Goal: Information Seeking & Learning: Learn about a topic

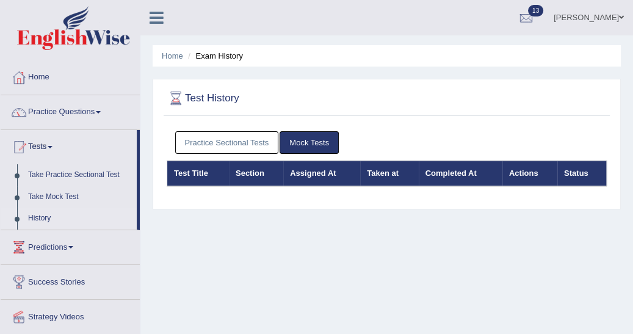
click at [229, 149] on link "Practice Sectional Tests" at bounding box center [227, 142] width 104 height 23
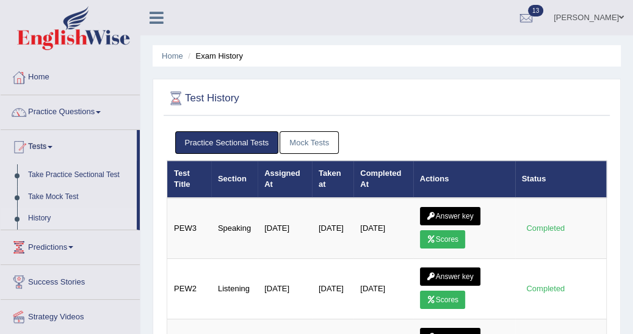
click at [456, 217] on link "Answer key" at bounding box center [450, 216] width 60 height 18
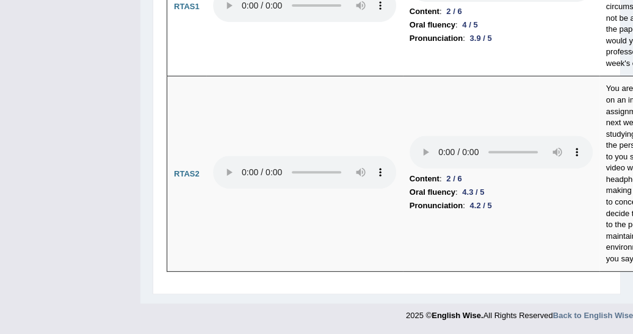
scroll to position [6704, 0]
drag, startPoint x: 640, startPoint y: 327, endPoint x: 454, endPoint y: 320, distance: 185.7
click at [454, 272] on td "Content : 2 / 6 Oral fluency : 4.3 / 5 Pronunciation : 4.2 / 5" at bounding box center [501, 173] width 197 height 195
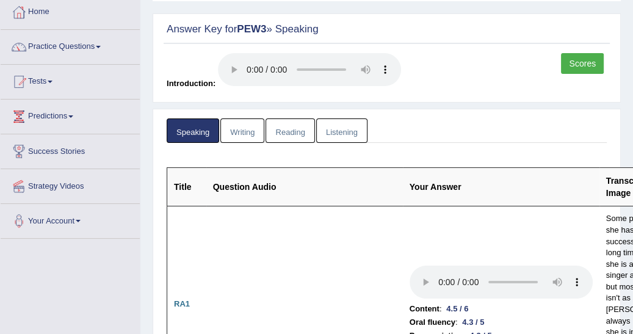
scroll to position [0, 0]
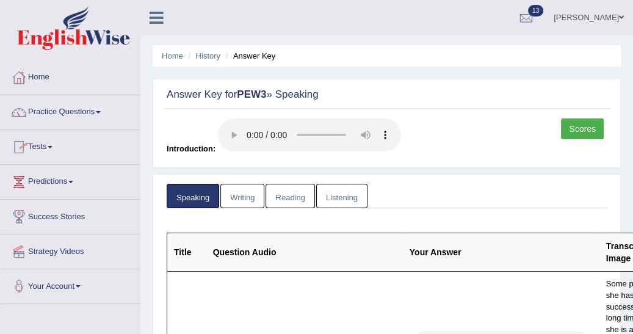
click at [52, 147] on span at bounding box center [50, 147] width 5 height 2
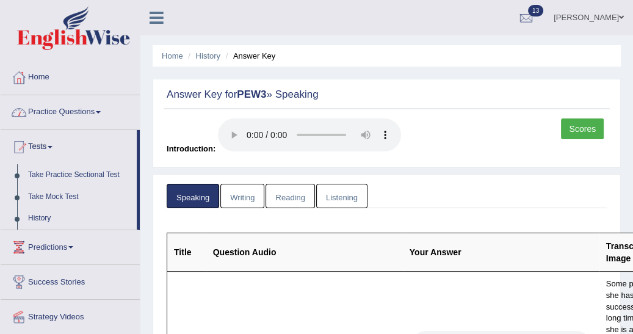
click at [101, 112] on span at bounding box center [98, 112] width 5 height 2
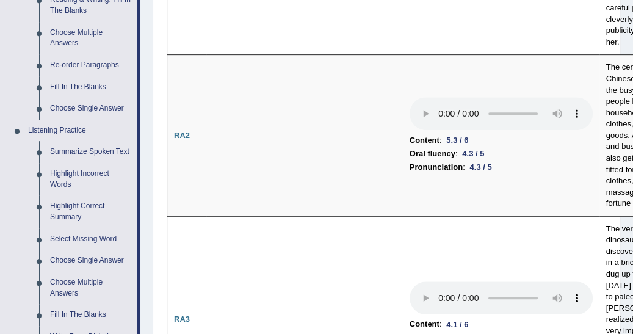
scroll to position [403, 0]
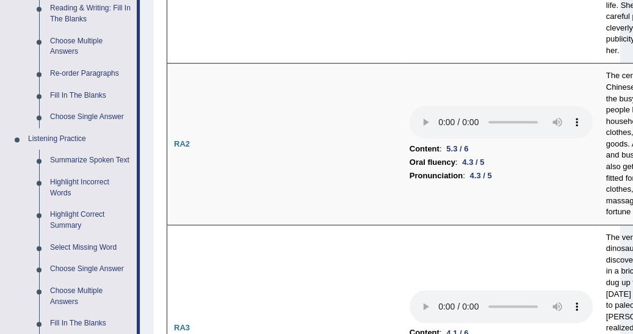
click at [88, 184] on link "Highlight Incorrect Words" at bounding box center [91, 187] width 92 height 32
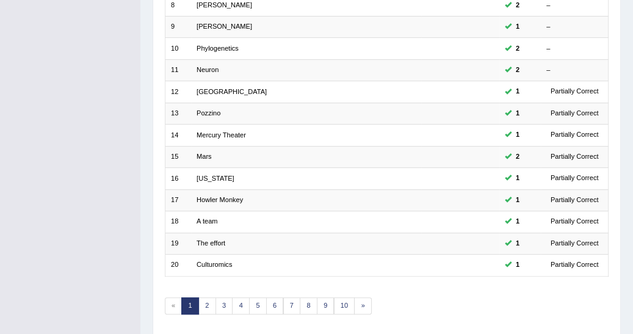
scroll to position [369, 0]
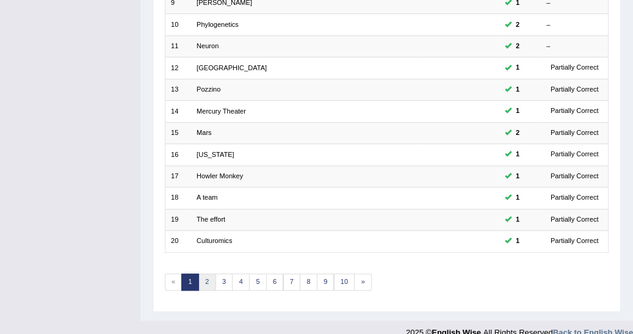
click at [203, 273] on link "2" at bounding box center [207, 281] width 18 height 17
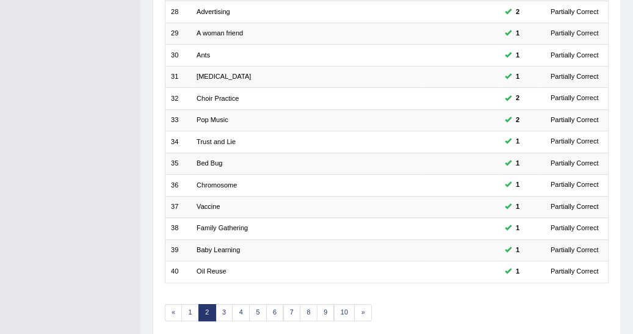
scroll to position [369, 0]
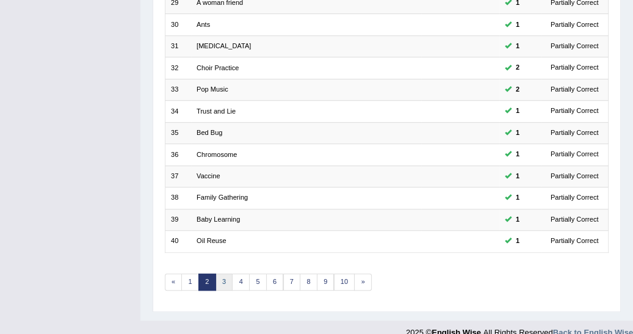
click at [223, 273] on link "3" at bounding box center [224, 281] width 18 height 17
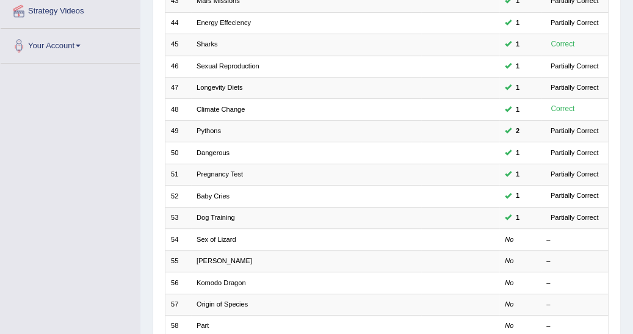
scroll to position [260, 0]
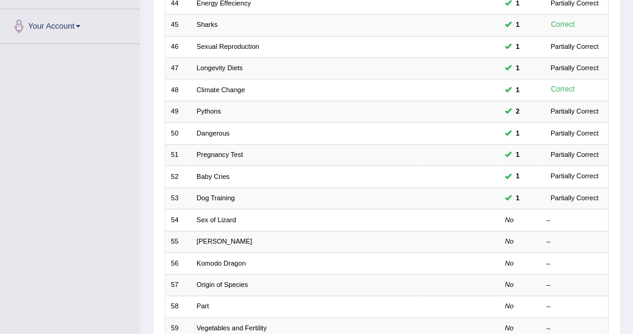
click at [217, 216] on link "Sex of Lizard" at bounding box center [216, 219] width 39 height 7
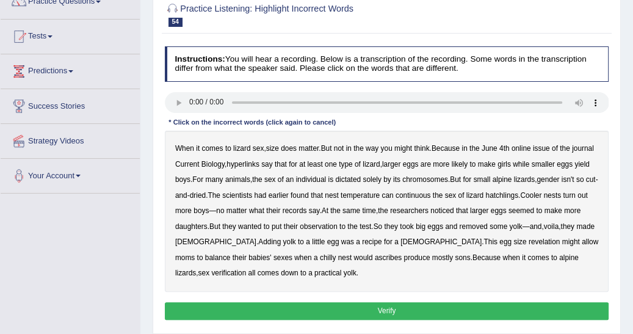
scroll to position [117, 0]
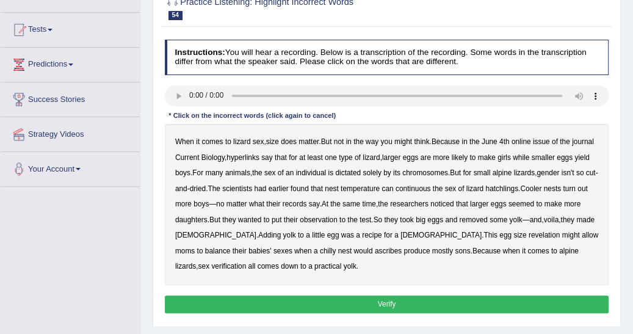
click at [207, 153] on b "Biology" at bounding box center [212, 157] width 23 height 9
click at [519, 156] on b "while" at bounding box center [521, 157] width 16 height 9
click at [510, 186] on b "hatchlings" at bounding box center [501, 188] width 33 height 9
click at [534, 203] on b "seemed" at bounding box center [521, 204] width 26 height 9
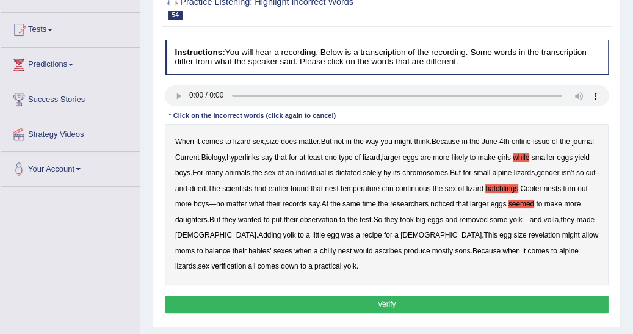
click at [528, 234] on b "revelation" at bounding box center [544, 235] width 32 height 9
click at [246, 262] on b "verification" at bounding box center [228, 266] width 35 height 9
click at [523, 156] on b "while" at bounding box center [521, 157] width 16 height 9
click at [411, 303] on button "Verify" at bounding box center [387, 304] width 444 height 18
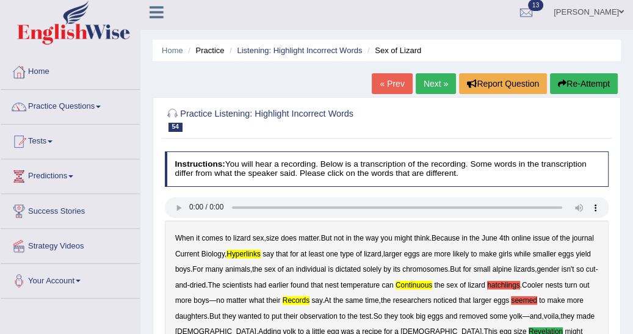
scroll to position [0, 0]
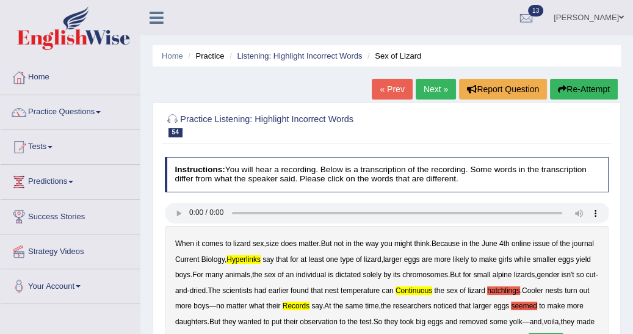
click at [428, 91] on link "Next »" at bounding box center [436, 89] width 40 height 21
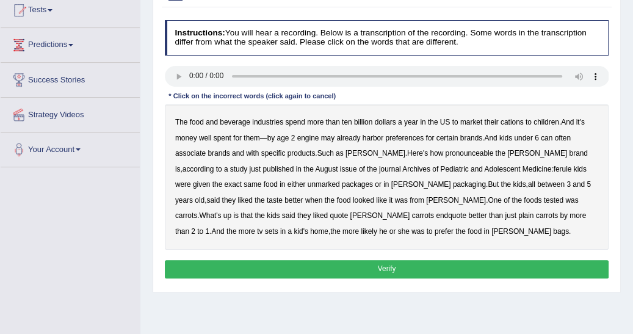
click at [507, 124] on b "cations" at bounding box center [511, 122] width 23 height 9
click at [306, 137] on b "engine" at bounding box center [308, 138] width 22 height 9
click at [454, 152] on b "pronounceable" at bounding box center [469, 153] width 48 height 9
click at [410, 265] on button "Verify" at bounding box center [387, 269] width 444 height 18
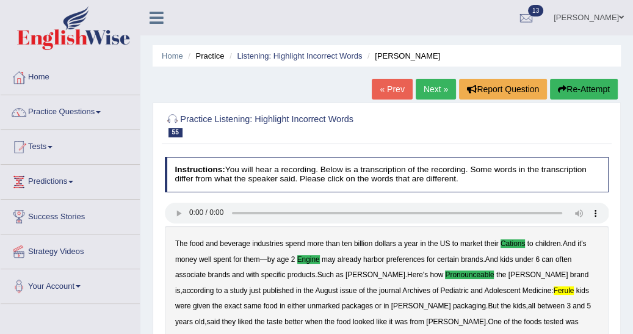
click at [433, 86] on link "Next »" at bounding box center [436, 89] width 40 height 21
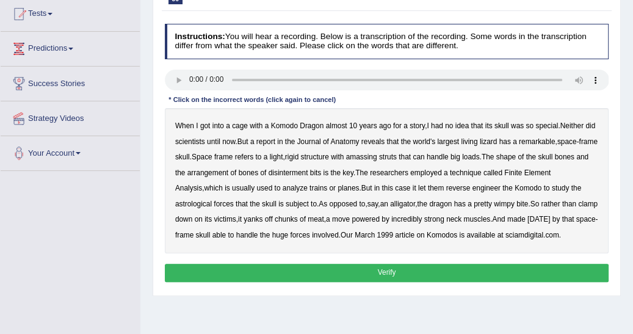
scroll to position [143, 0]
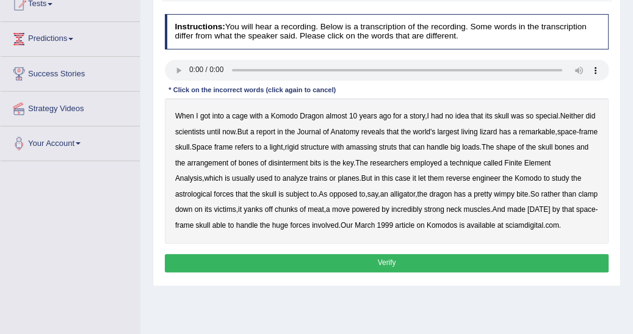
click at [377, 145] on b "amassing" at bounding box center [361, 147] width 31 height 9
click at [308, 162] on b "disinterment" at bounding box center [289, 163] width 40 height 9
click at [190, 193] on b "astrological" at bounding box center [193, 194] width 37 height 9
click at [512, 193] on b "wimpy" at bounding box center [504, 194] width 21 height 9
click at [550, 208] on b "carnival" at bounding box center [538, 209] width 23 height 9
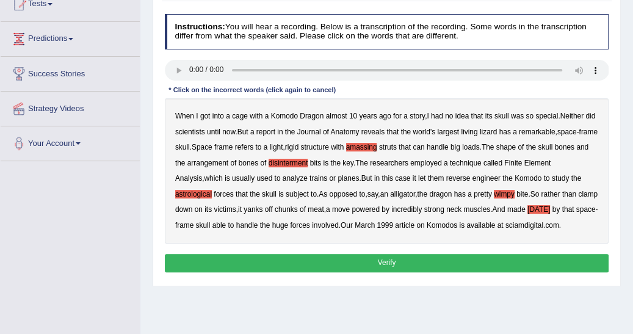
click at [431, 272] on button "Verify" at bounding box center [387, 263] width 444 height 18
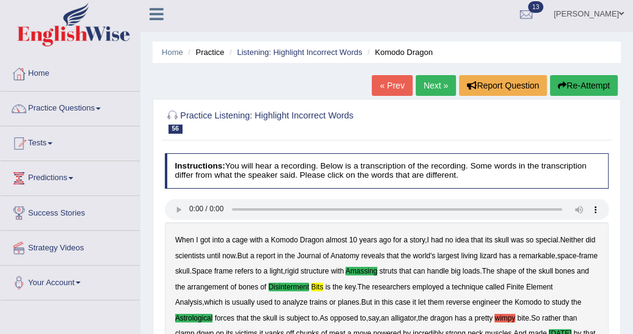
scroll to position [0, 0]
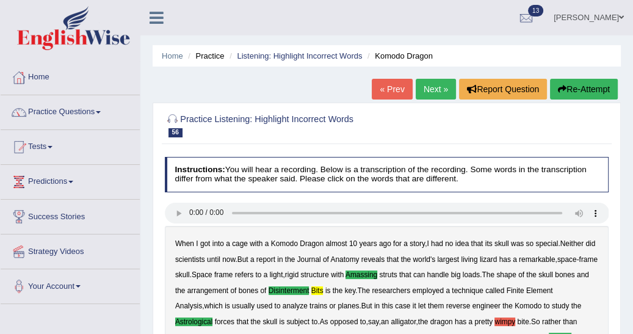
click at [434, 93] on link "Next »" at bounding box center [436, 89] width 40 height 21
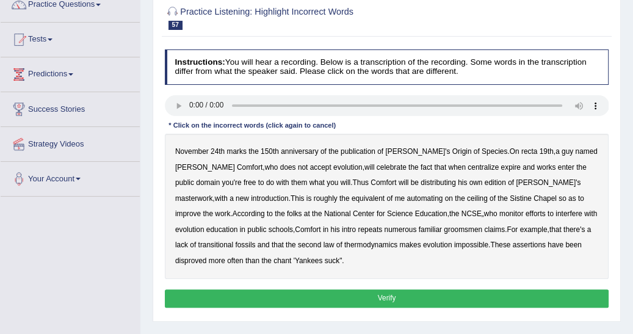
scroll to position [117, 0]
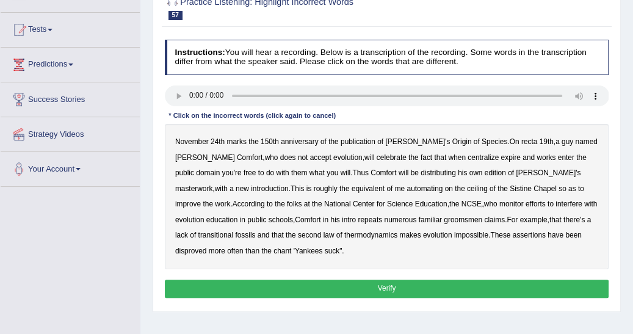
click at [300, 142] on b "anniversary" at bounding box center [299, 141] width 37 height 9
click at [302, 141] on b "anniversary" at bounding box center [299, 141] width 37 height 9
click at [467, 158] on b "centralize" at bounding box center [482, 157] width 31 height 9
click at [420, 171] on b "distributing" at bounding box center [437, 172] width 35 height 9
click at [363, 286] on button "Verify" at bounding box center [387, 288] width 444 height 18
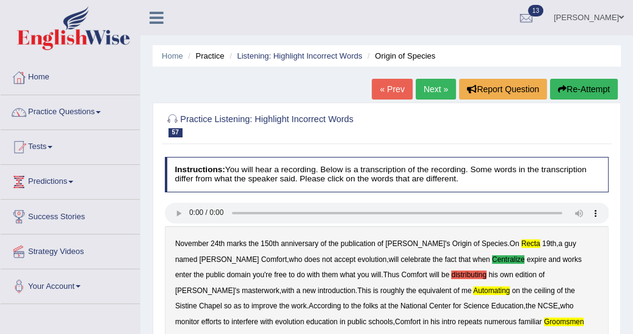
scroll to position [0, 0]
click at [580, 85] on button "Re-Attempt" at bounding box center [584, 89] width 68 height 21
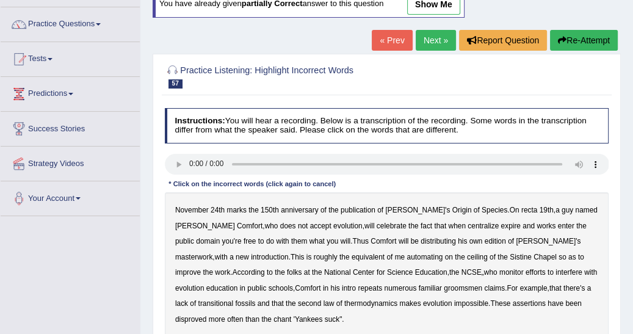
scroll to position [98, 0]
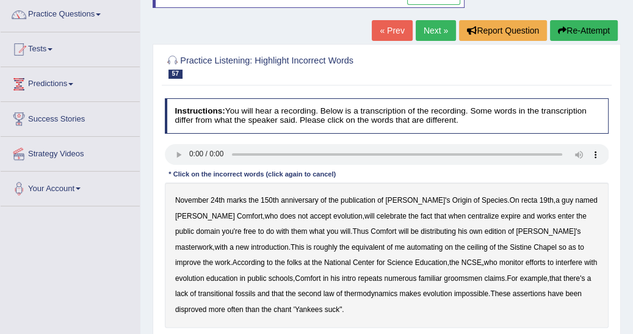
click at [521, 199] on b "recta" at bounding box center [529, 200] width 16 height 9
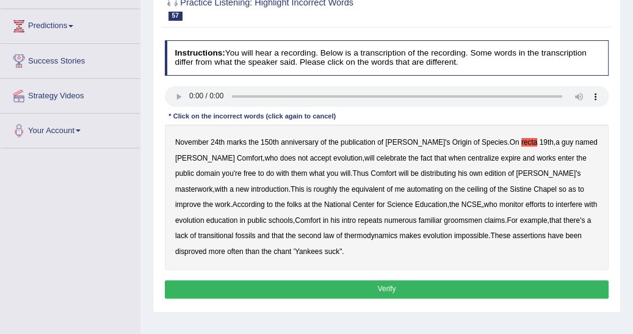
scroll to position [176, 0]
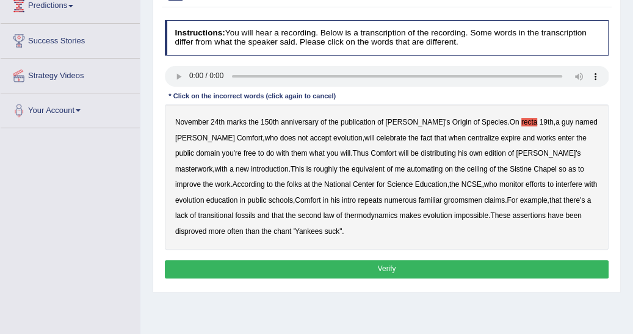
click at [453, 269] on button "Verify" at bounding box center [387, 269] width 444 height 18
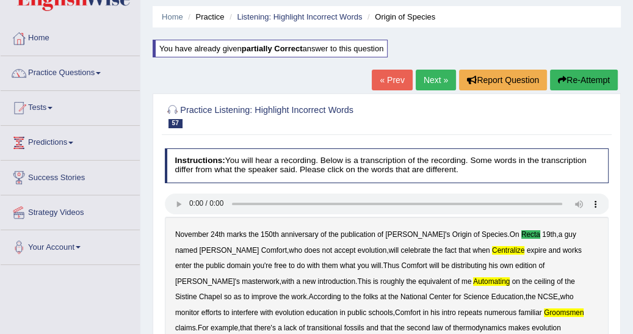
scroll to position [39, 0]
click at [437, 88] on link "Next »" at bounding box center [436, 80] width 40 height 21
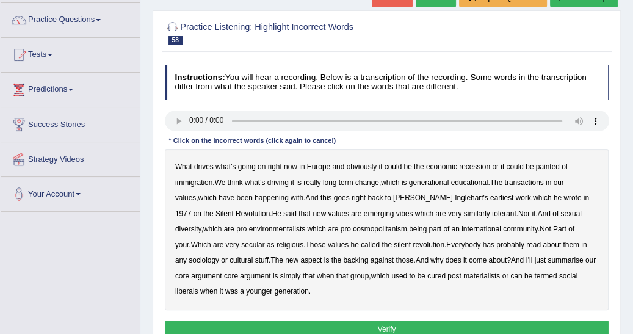
scroll to position [98, 0]
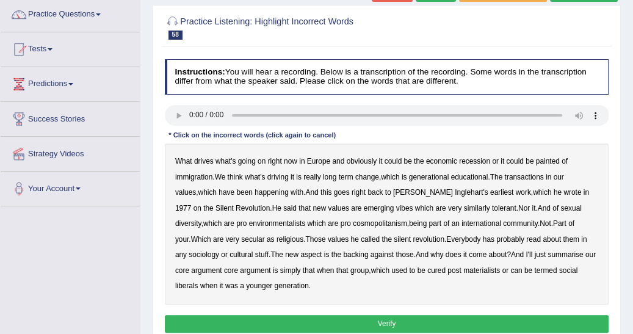
click at [516, 178] on b "transactions" at bounding box center [523, 177] width 39 height 9
click at [560, 209] on b "sexual" at bounding box center [570, 208] width 21 height 9
click at [343, 254] on b "backing" at bounding box center [355, 254] width 25 height 9
click at [534, 269] on b "termed" at bounding box center [545, 270] width 23 height 9
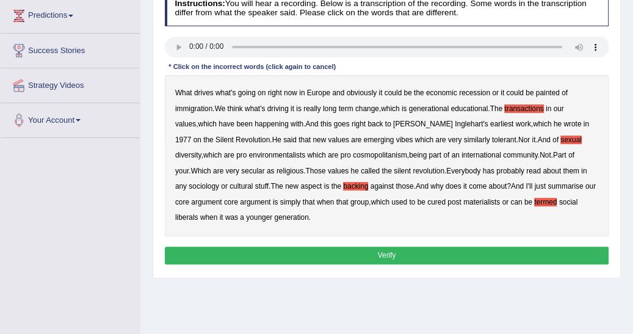
scroll to position [176, 0]
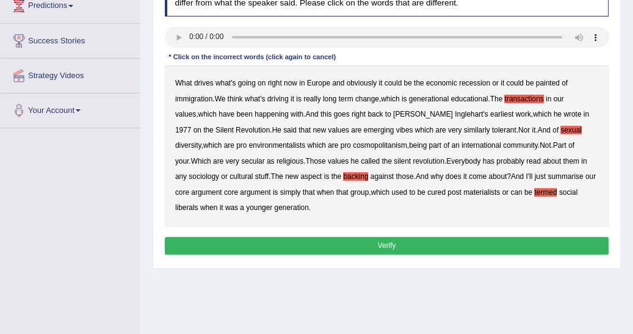
click at [421, 240] on button "Verify" at bounding box center [387, 246] width 444 height 18
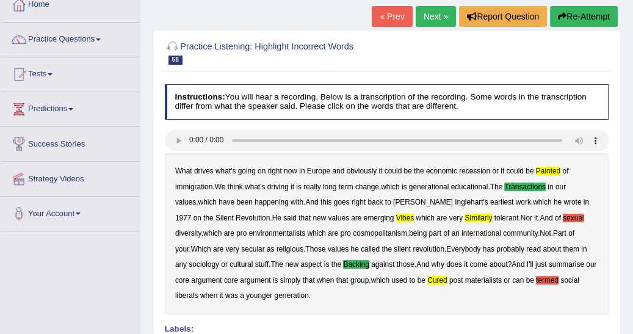
scroll to position [0, 0]
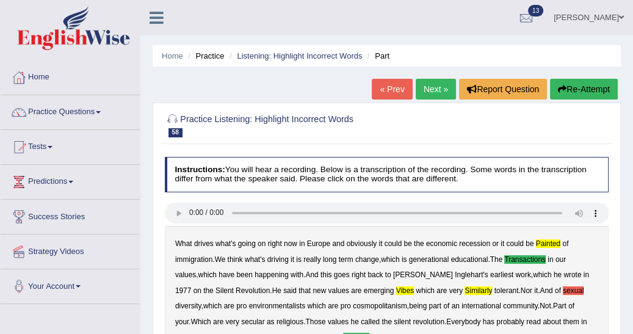
click at [435, 86] on link "Next »" at bounding box center [436, 89] width 40 height 21
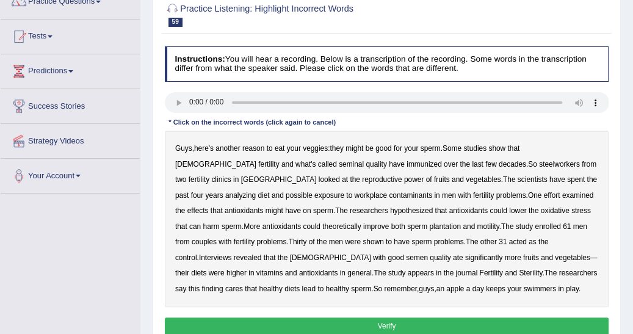
scroll to position [117, 0]
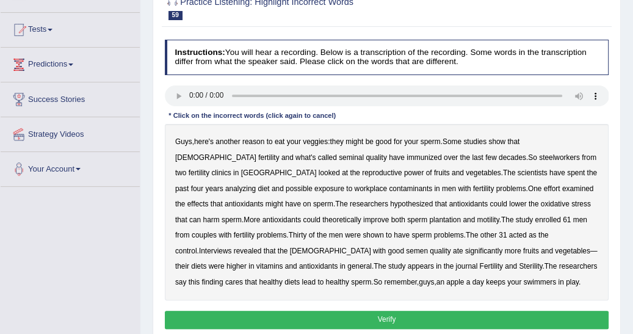
click at [406, 157] on b "immunized" at bounding box center [423, 157] width 35 height 9
click at [390, 317] on button "Verify" at bounding box center [387, 320] width 444 height 18
